Goal: Information Seeking & Learning: Learn about a topic

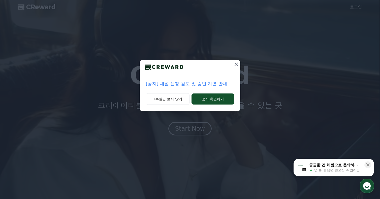
click at [204, 82] on p "[공지] 채널 신청 검토 및 승인 지연 안내" at bounding box center [190, 83] width 89 height 7
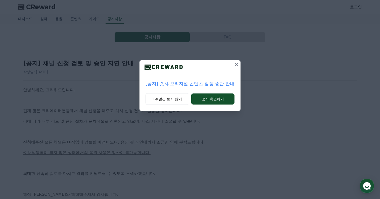
click at [235, 64] on icon at bounding box center [237, 64] width 6 height 6
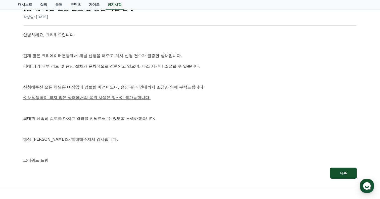
scroll to position [106, 0]
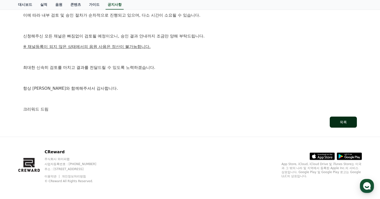
click at [350, 123] on button "목록" at bounding box center [343, 122] width 27 height 11
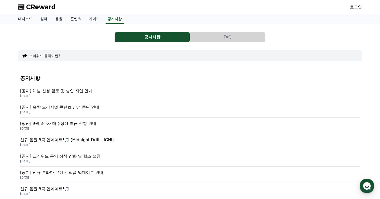
click at [71, 20] on link "콘텐츠" at bounding box center [75, 19] width 19 height 10
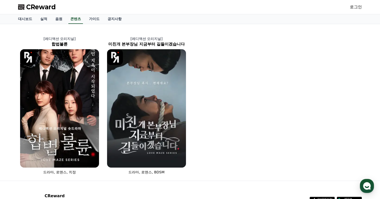
click at [47, 8] on span "CReward" at bounding box center [41, 7] width 30 height 8
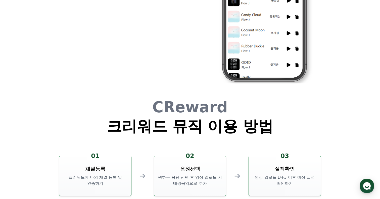
scroll to position [1363, 0]
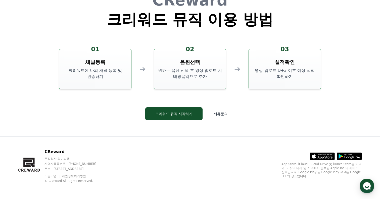
click at [325, 156] on icon at bounding box center [325, 157] width 15 height 3
